Goal: Contribute content

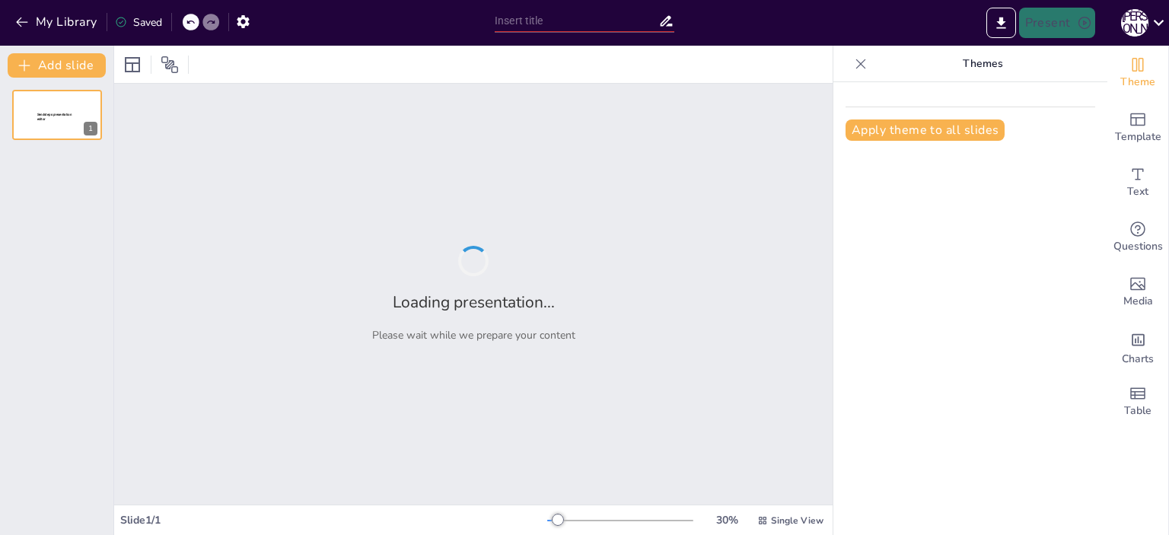
type input "200 Years of Healthcare: A Journey Through Digital Transformation"
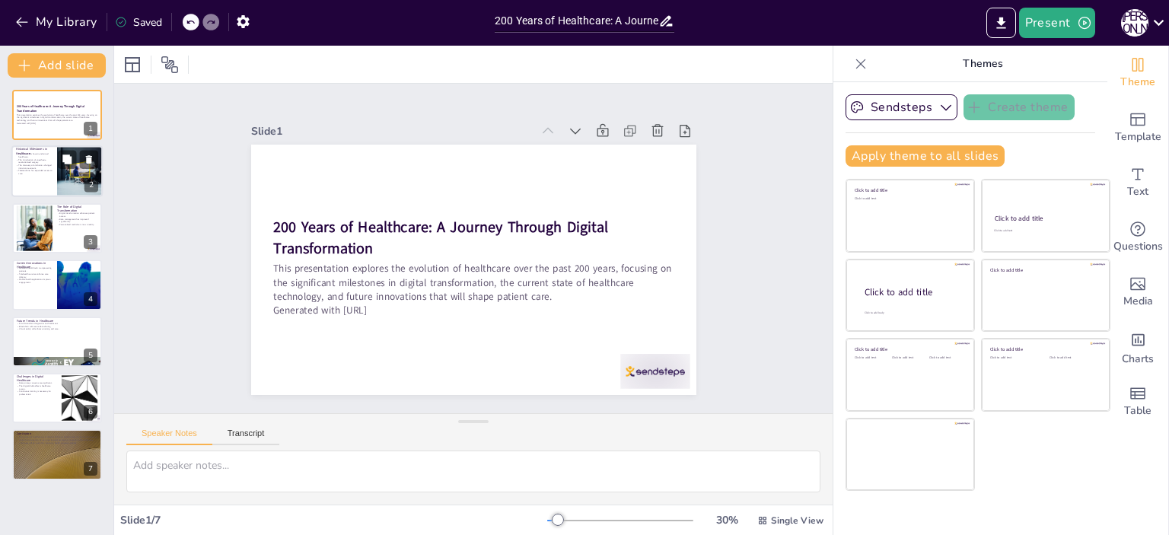
click at [49, 168] on p "The discovery of antibiotics changed infection treatment." at bounding box center [34, 166] width 37 height 5
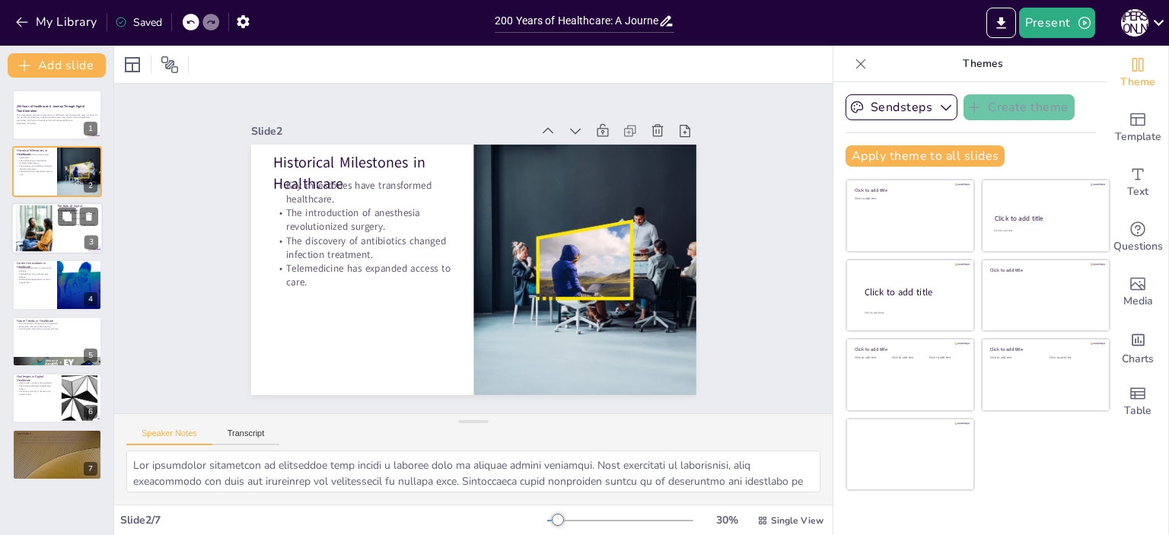
click at [58, 223] on div "The Role of Digital Transformation Digital transformation enhances patient acce…" at bounding box center [56, 228] width 91 height 52
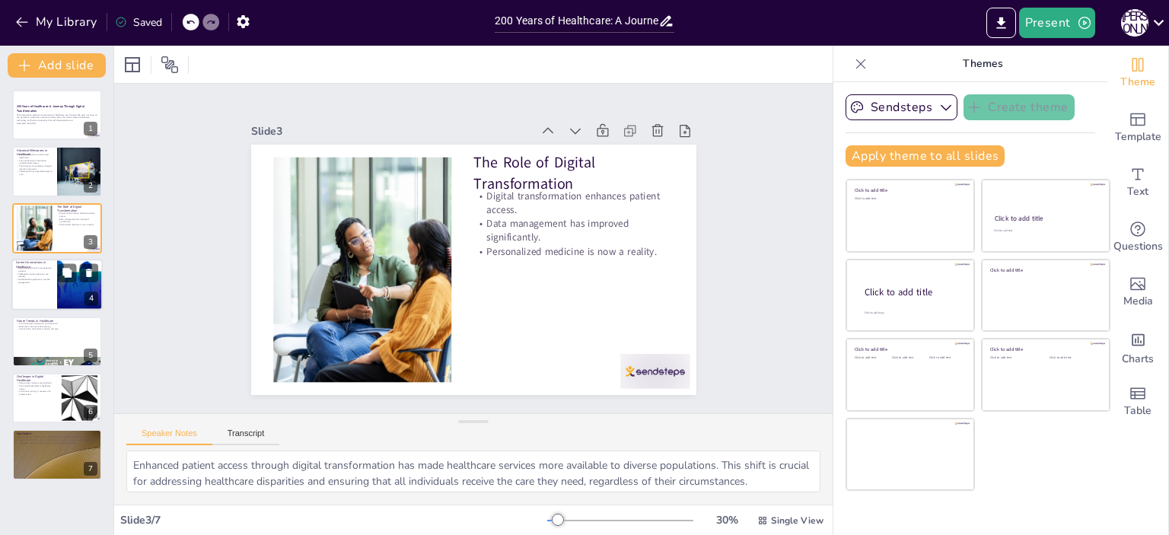
click at [43, 278] on p "Mobile health applications improve engagement." at bounding box center [34, 280] width 37 height 5
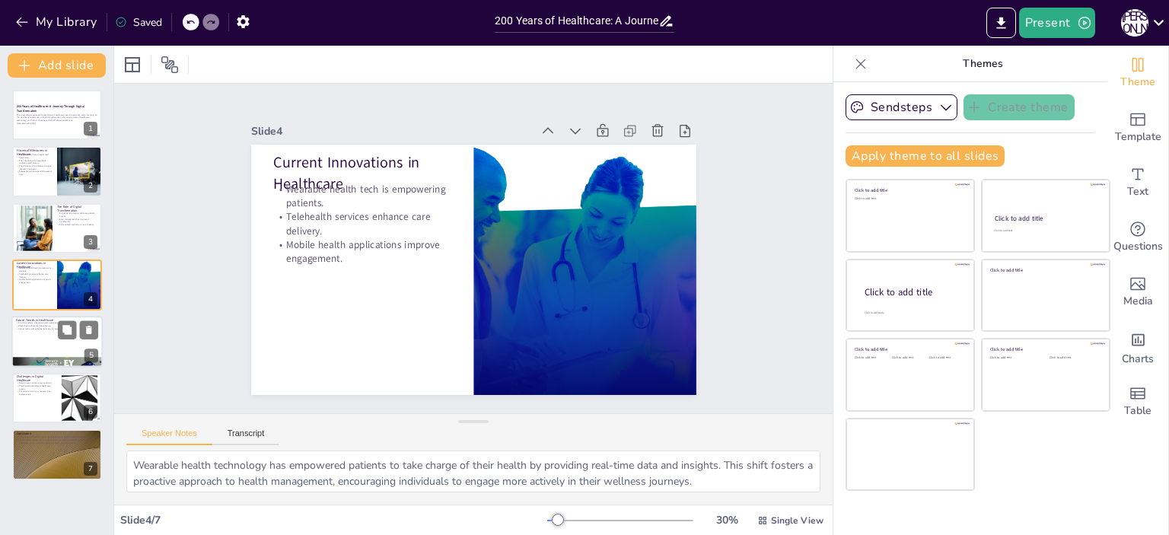
click at [50, 348] on div at bounding box center [56, 342] width 91 height 52
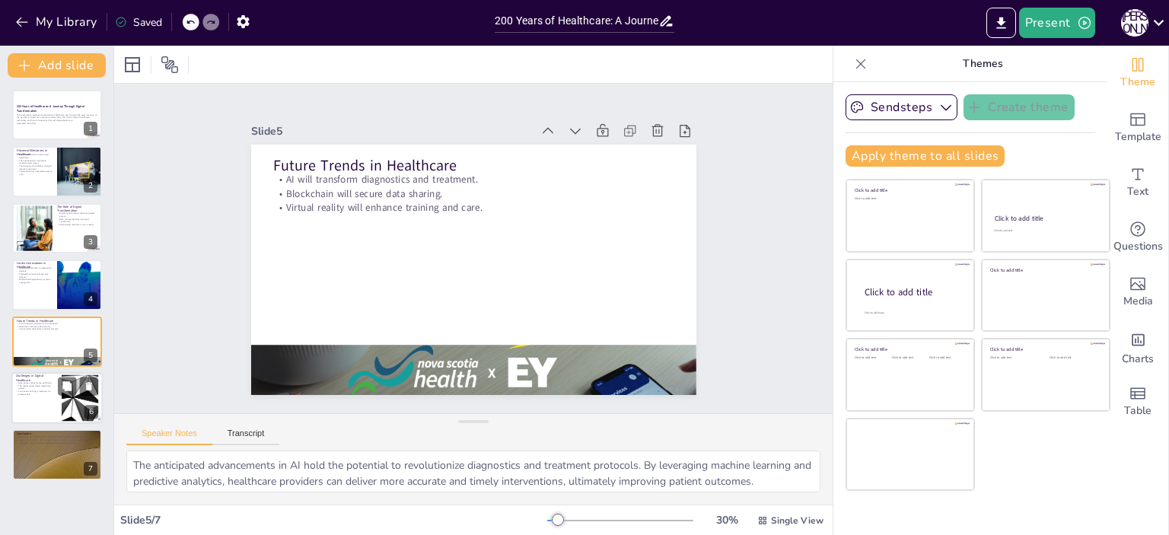
click at [59, 410] on div at bounding box center [56, 398] width 91 height 52
type textarea "Data privacy concerns pose a significant challenge in digital healthcare, as th…"
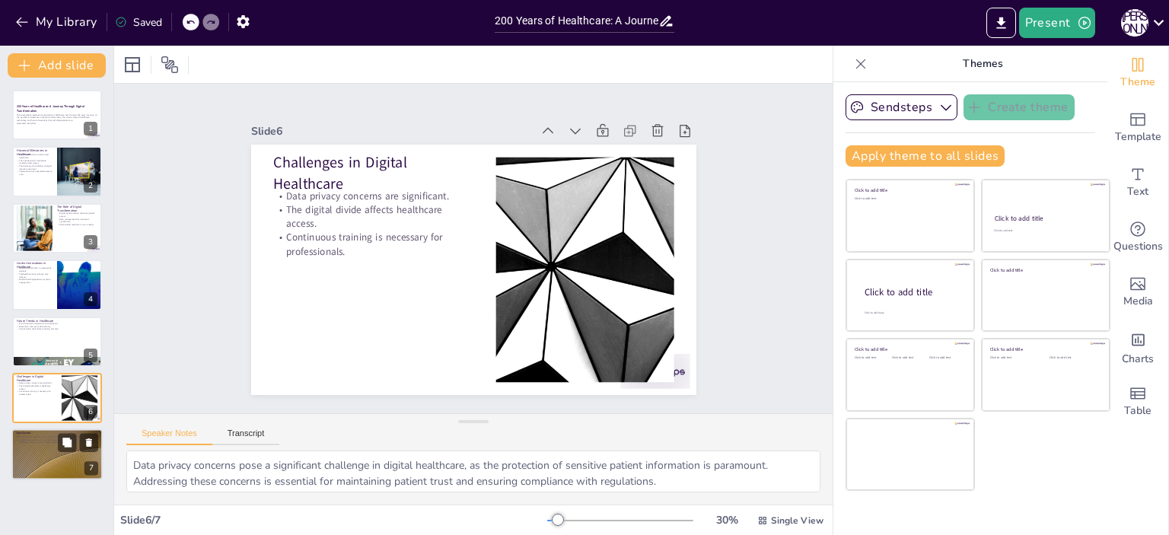
click at [50, 452] on div at bounding box center [56, 455] width 91 height 52
